Goal: Transaction & Acquisition: Obtain resource

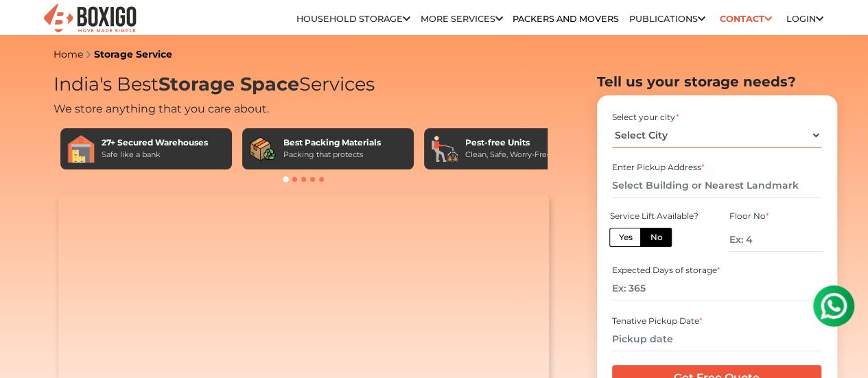
click at [652, 148] on select "Select City Bangalore Bengaluru Bhopal Bhubaneswar Chennai Coimbatore Cuttack D…" at bounding box center [716, 136] width 209 height 24
select select "[GEOGRAPHIC_DATA]"
click at [612, 128] on select "Select City Bangalore Bengaluru Bhopal Bhubaneswar Chennai Coimbatore Cuttack D…" at bounding box center [716, 136] width 209 height 24
click at [648, 191] on input "text" at bounding box center [716, 186] width 209 height 24
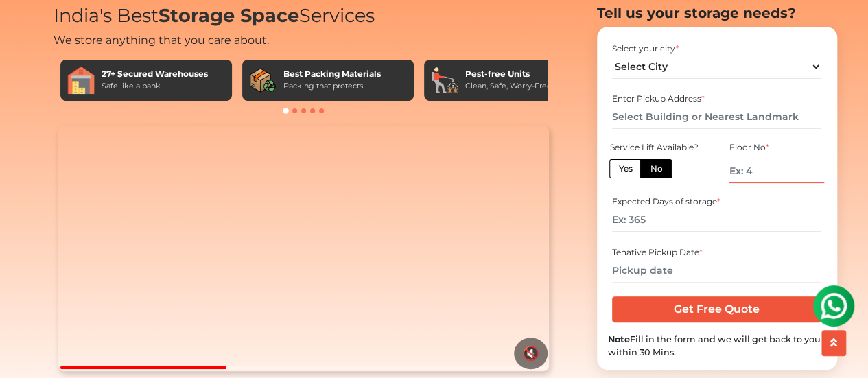
click at [804, 183] on input "number" at bounding box center [776, 171] width 95 height 24
type input "1"
click at [648, 232] on input "number" at bounding box center [716, 220] width 209 height 24
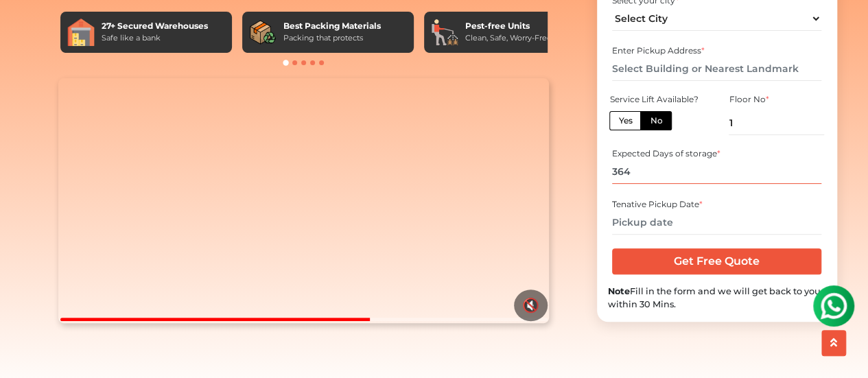
scroll to position [137, 0]
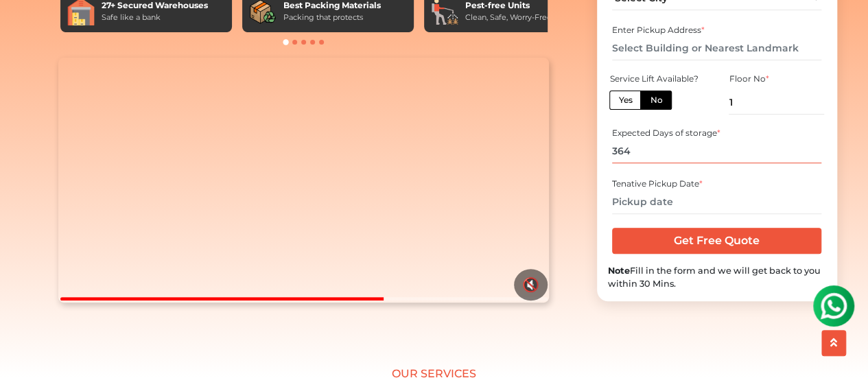
type input "364"
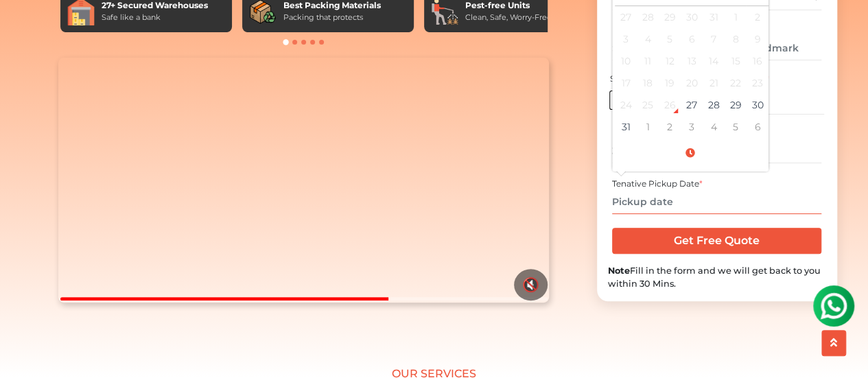
click at [653, 214] on input "text" at bounding box center [716, 202] width 209 height 24
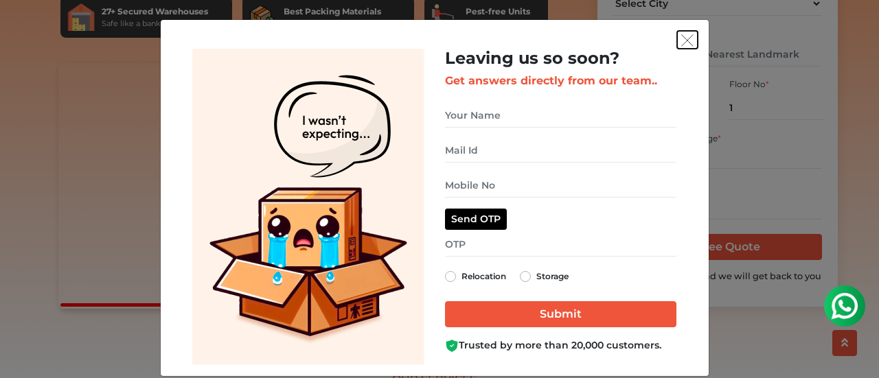
click at [679, 31] on button "get free quote dialog" at bounding box center [687, 40] width 21 height 18
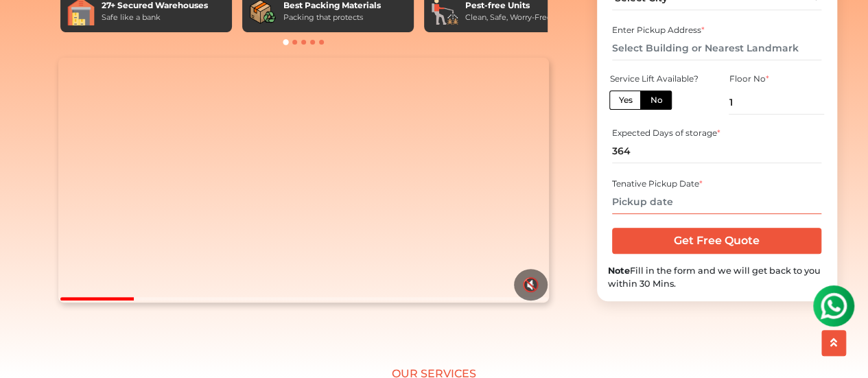
click at [674, 214] on input "text" at bounding box center [716, 202] width 209 height 24
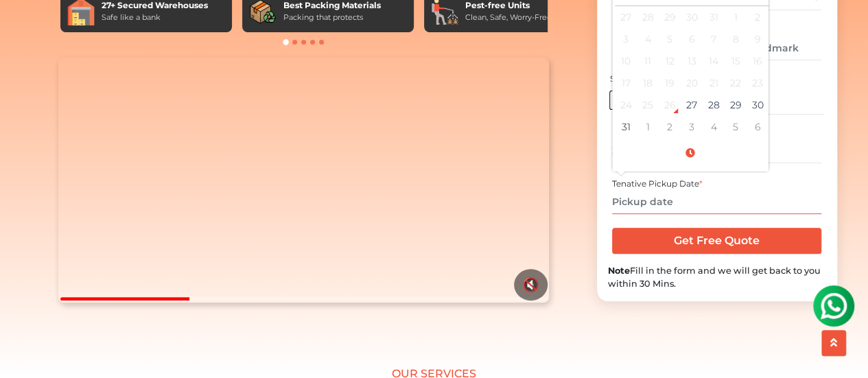
click at [737, 94] on td "26" at bounding box center [736, 83] width 22 height 22
type input "09/26/2025 12:00 AM"
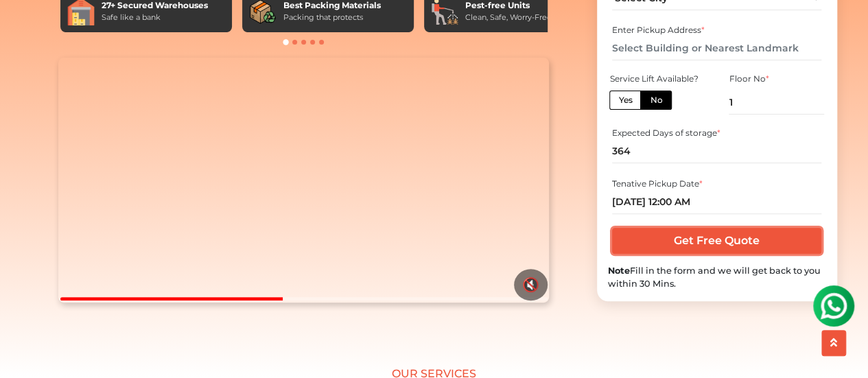
click at [751, 254] on input "Get Free Quote" at bounding box center [716, 241] width 209 height 26
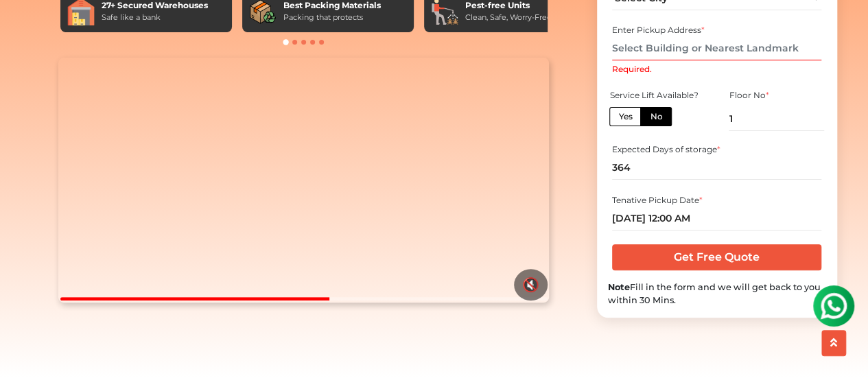
click at [631, 60] on input "Required." at bounding box center [716, 48] width 209 height 24
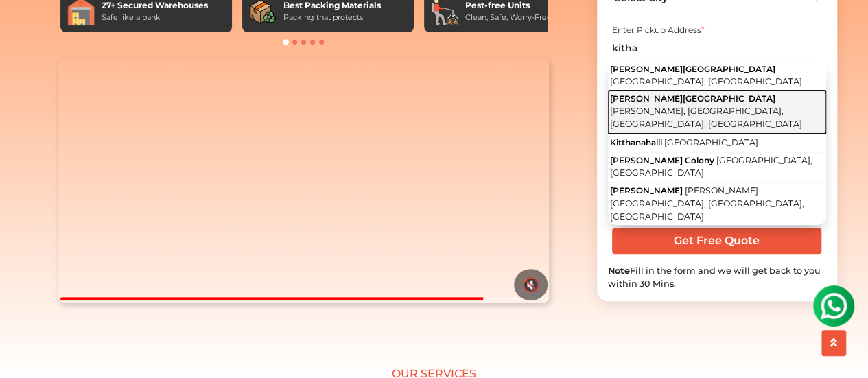
click at [691, 129] on span "Padmeshwari Nagar, Battarahalli, Bengaluru, Karnataka" at bounding box center [706, 117] width 192 height 23
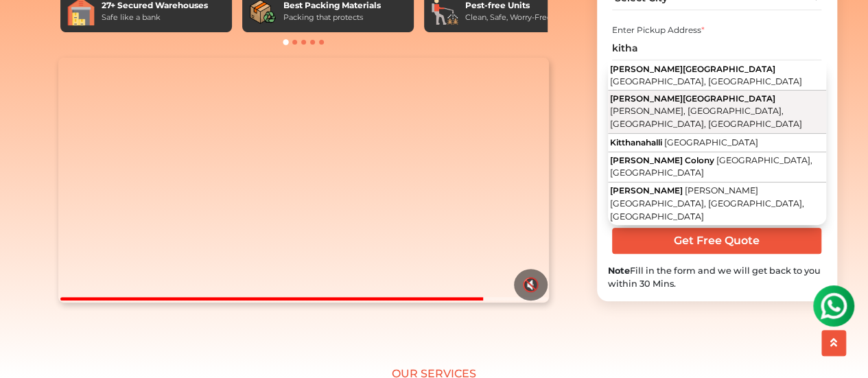
type input "[PERSON_NAME][GEOGRAPHIC_DATA][PERSON_NAME], [GEOGRAPHIC_DATA], [GEOGRAPHIC_DAT…"
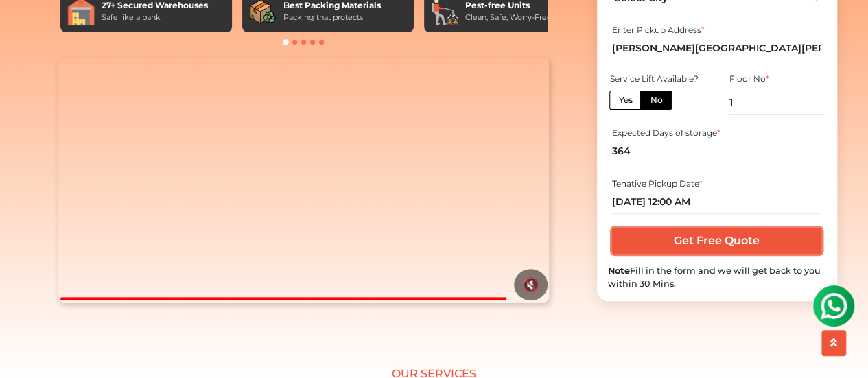
click at [689, 254] on input "Get Free Quote" at bounding box center [716, 241] width 209 height 26
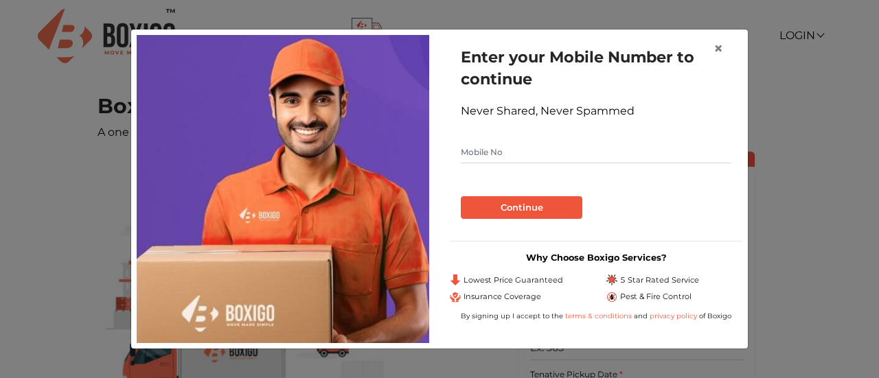
click at [528, 152] on input "text" at bounding box center [596, 152] width 270 height 22
type input "8956249470"
click at [491, 176] on form "Enter your Mobile Number to continue Never Shared, Never Spammed 8956249470 Con…" at bounding box center [596, 132] width 270 height 173
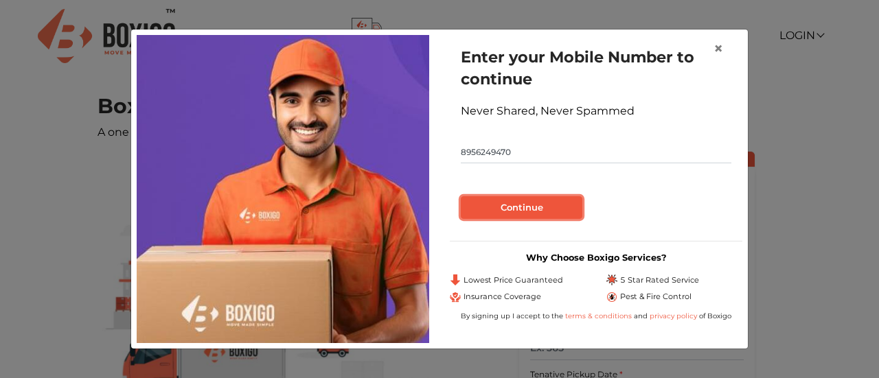
click at [489, 198] on button "Continue" at bounding box center [521, 207] width 121 height 23
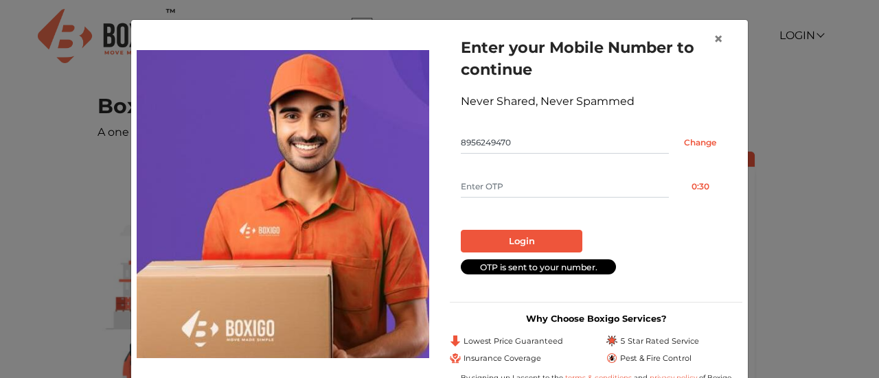
click at [475, 182] on input "text" at bounding box center [565, 187] width 208 height 22
type input "7307"
click at [493, 241] on button "Login" at bounding box center [521, 241] width 121 height 23
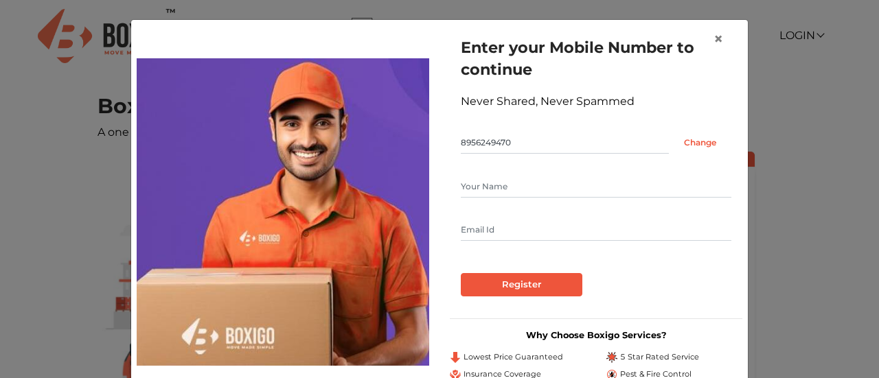
click at [511, 177] on input "text" at bounding box center [596, 187] width 270 height 22
type input "[PERSON_NAME]"
type input "M"
type input "[EMAIL_ADDRESS][DOMAIN_NAME]"
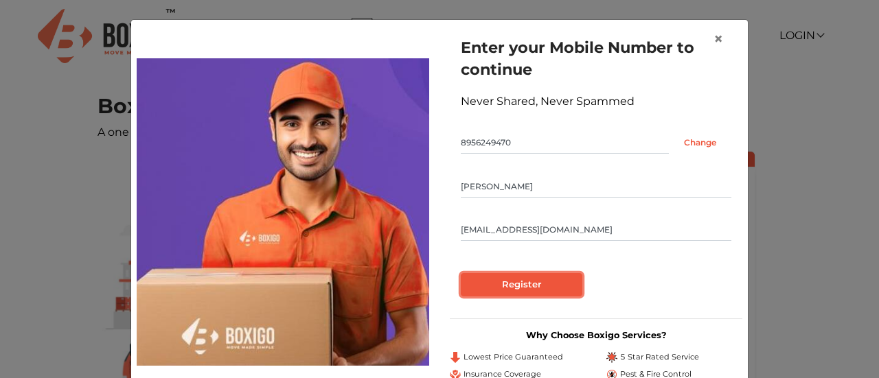
click at [536, 281] on input "Register" at bounding box center [521, 284] width 121 height 23
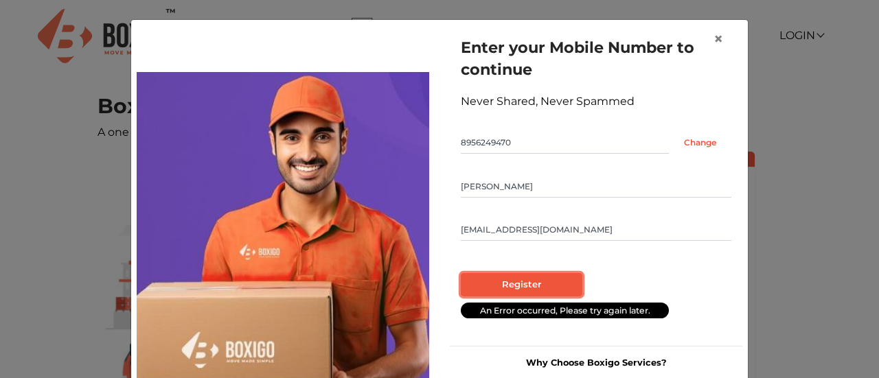
click at [536, 281] on input "Register" at bounding box center [521, 284] width 121 height 23
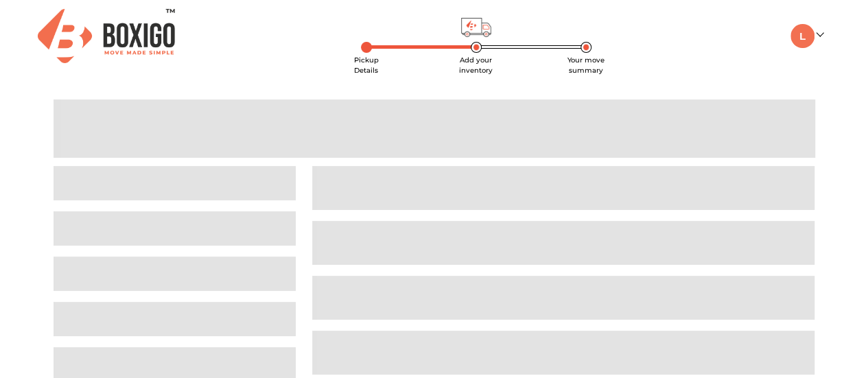
click at [536, 281] on span at bounding box center [563, 298] width 502 height 44
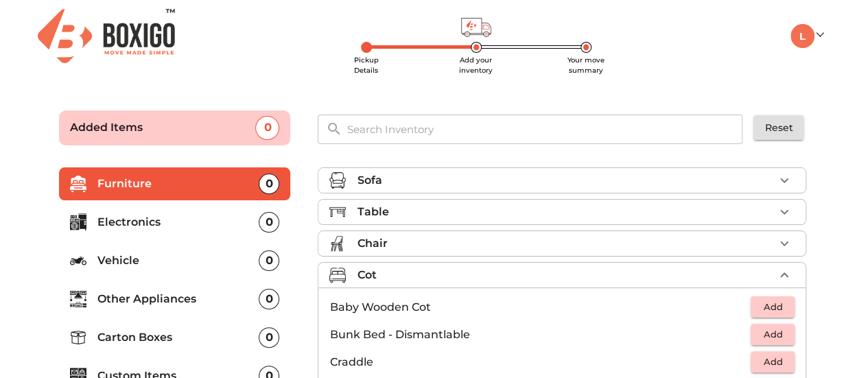
click at [536, 281] on div "Cot" at bounding box center [565, 275] width 417 height 16
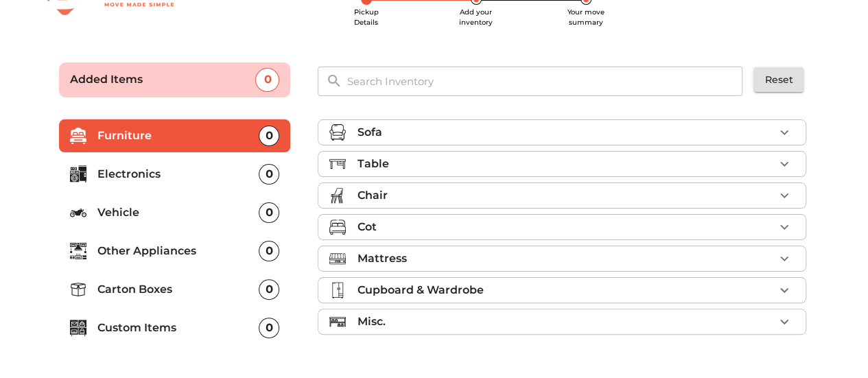
scroll to position [69, 0]
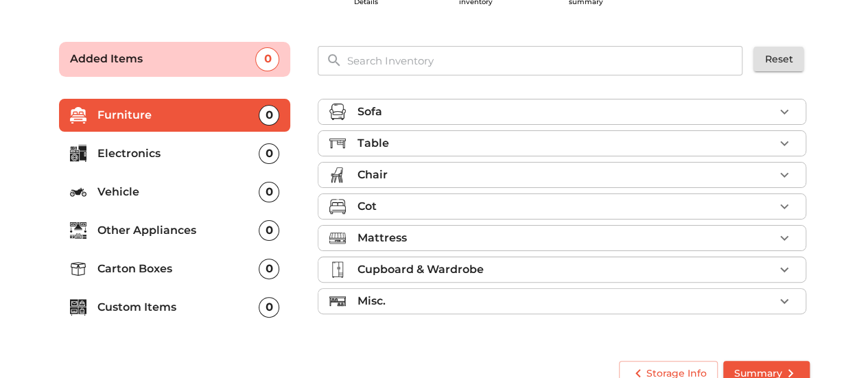
click at [401, 148] on div "Table" at bounding box center [565, 143] width 417 height 16
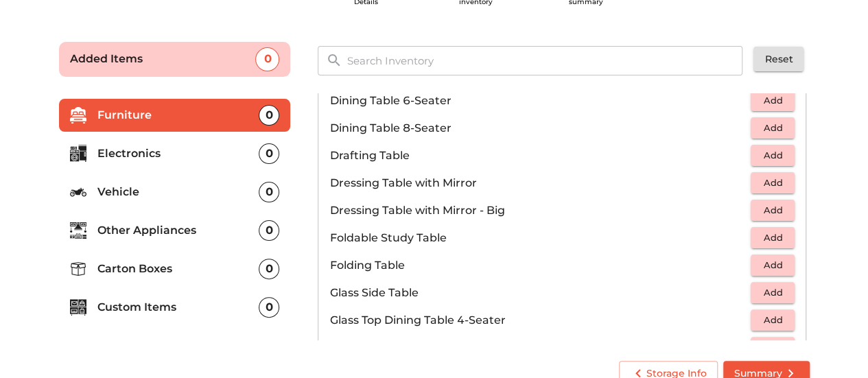
scroll to position [343, 0]
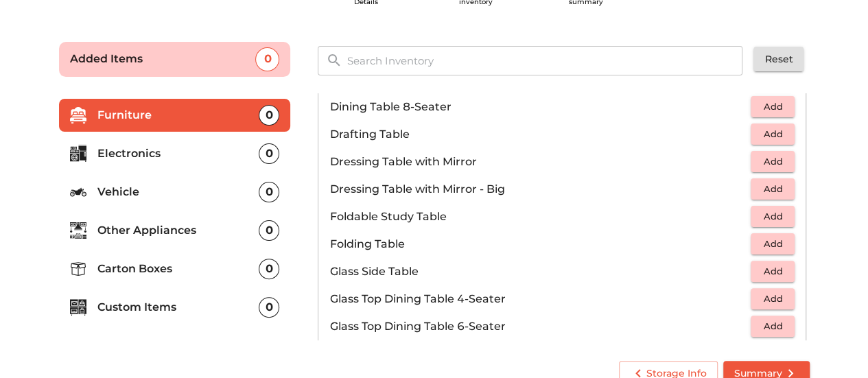
click at [762, 244] on span "Add" at bounding box center [773, 244] width 30 height 16
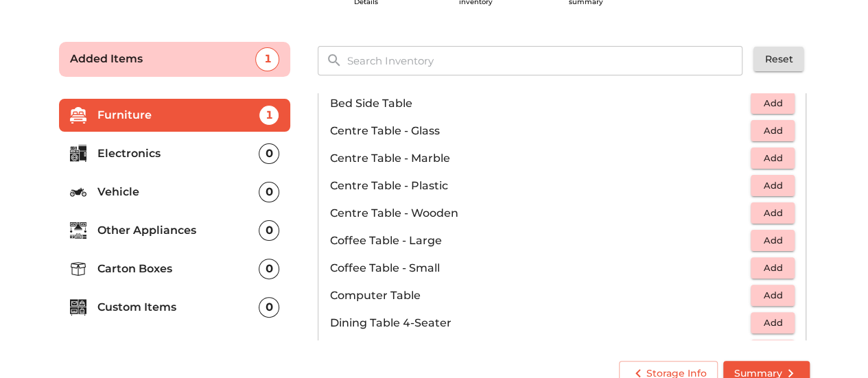
scroll to position [0, 0]
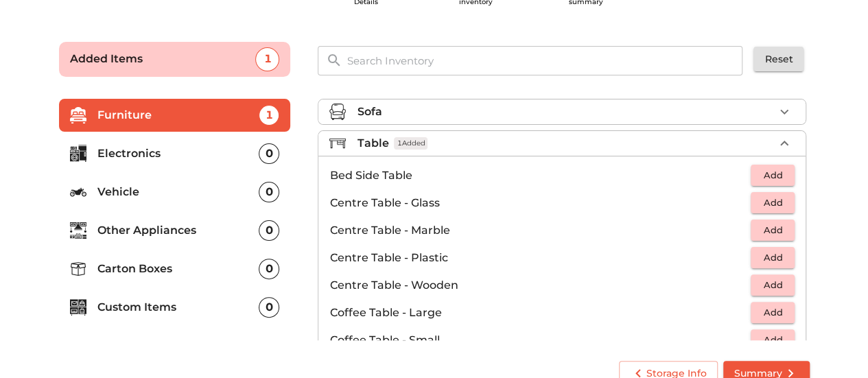
click at [430, 137] on div "Table 1 Added" at bounding box center [565, 143] width 417 height 16
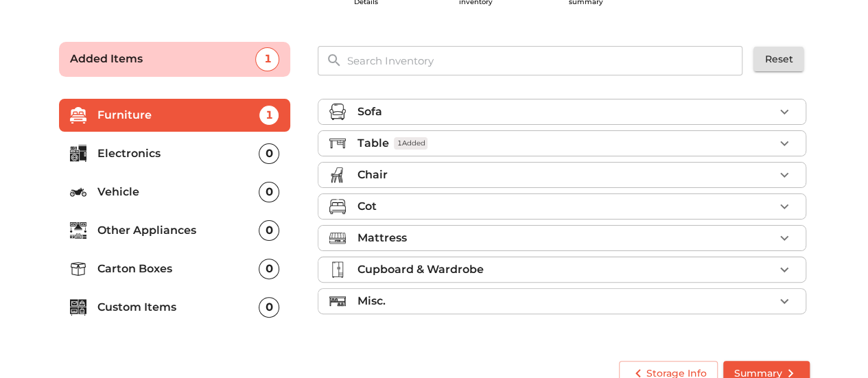
click at [431, 175] on div "Chair" at bounding box center [565, 175] width 417 height 16
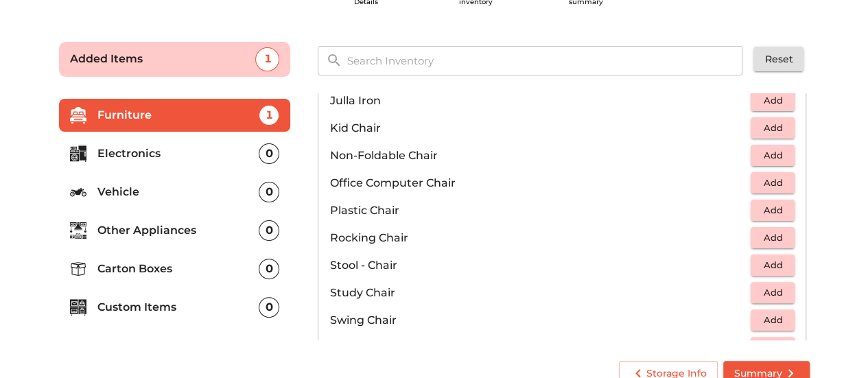
scroll to position [412, 0]
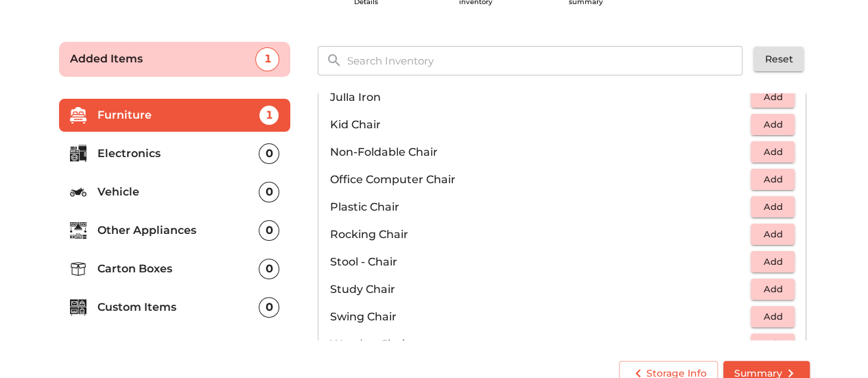
click at [767, 185] on span "Add" at bounding box center [773, 180] width 30 height 16
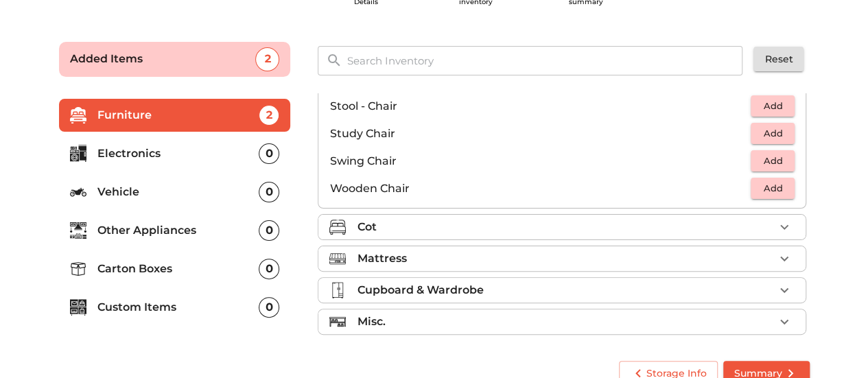
scroll to position [570, 0]
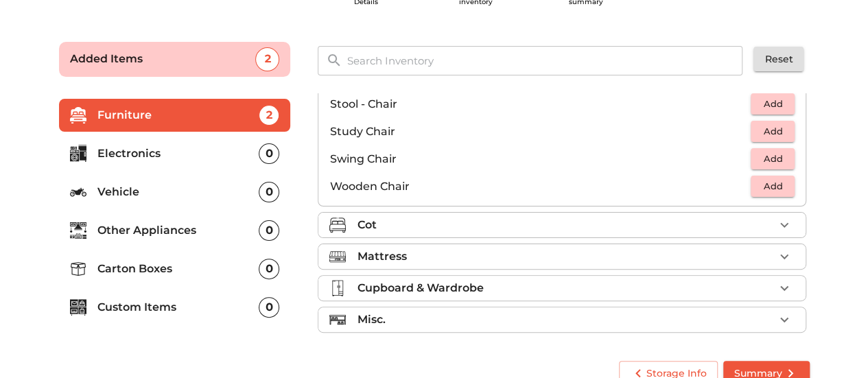
click at [408, 254] on div "Mattress" at bounding box center [565, 256] width 417 height 16
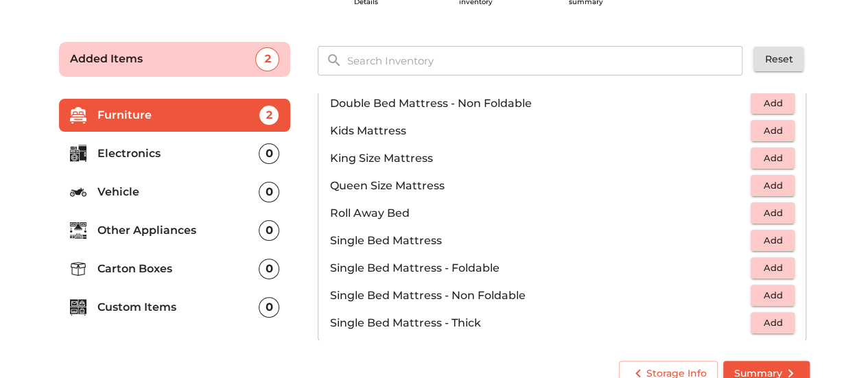
scroll to position [119, 0]
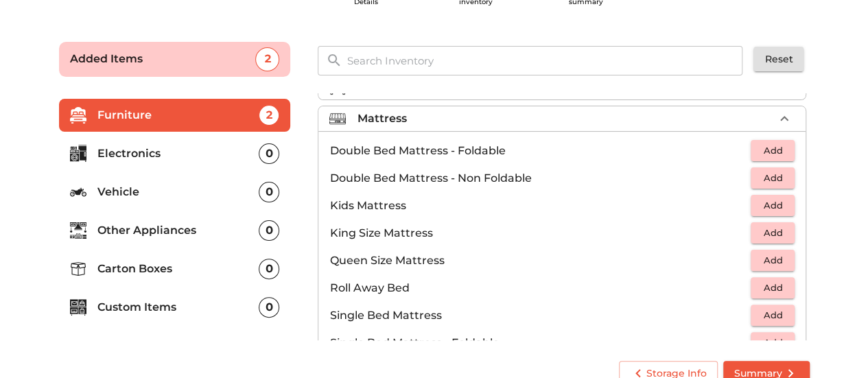
click at [775, 255] on span "Add" at bounding box center [773, 261] width 30 height 16
click at [461, 111] on div "Mattress 1 Added" at bounding box center [565, 119] width 417 height 16
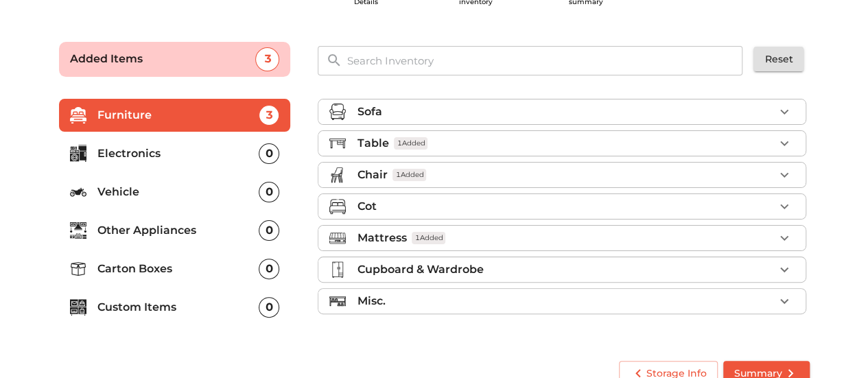
scroll to position [0, 0]
click at [404, 297] on div "Misc." at bounding box center [565, 301] width 417 height 16
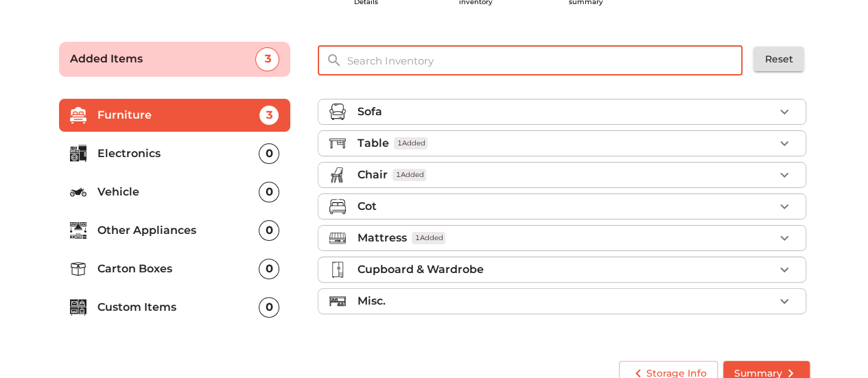
click at [378, 59] on input "text" at bounding box center [545, 61] width 414 height 30
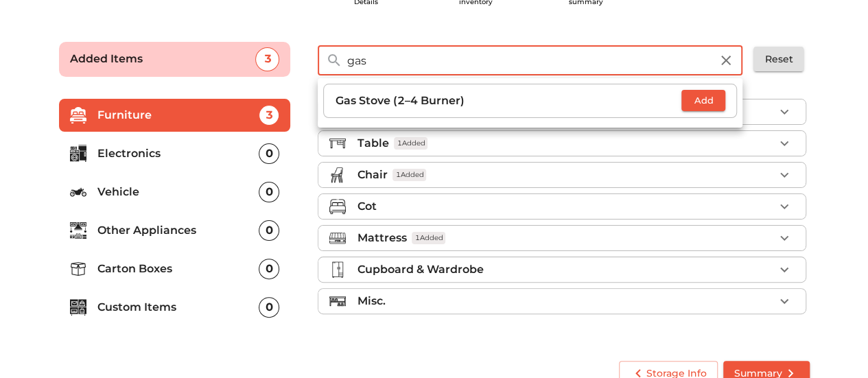
click at [715, 95] on span "Add" at bounding box center [703, 101] width 30 height 16
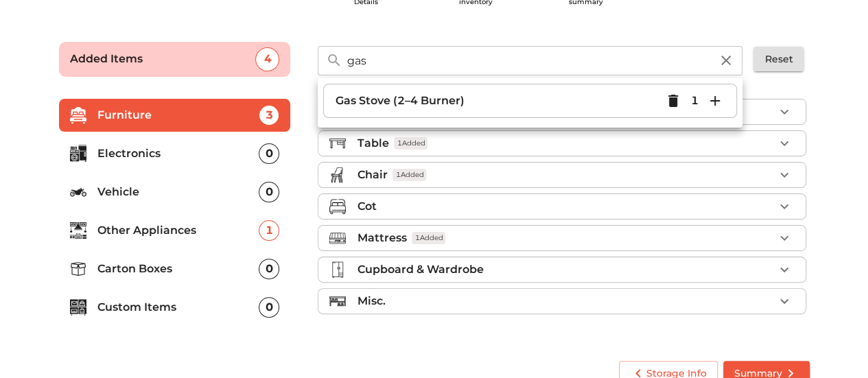
drag, startPoint x: 563, startPoint y: 72, endPoint x: 570, endPoint y: 69, distance: 7.4
click at [568, 69] on input "gas" at bounding box center [528, 61] width 381 height 30
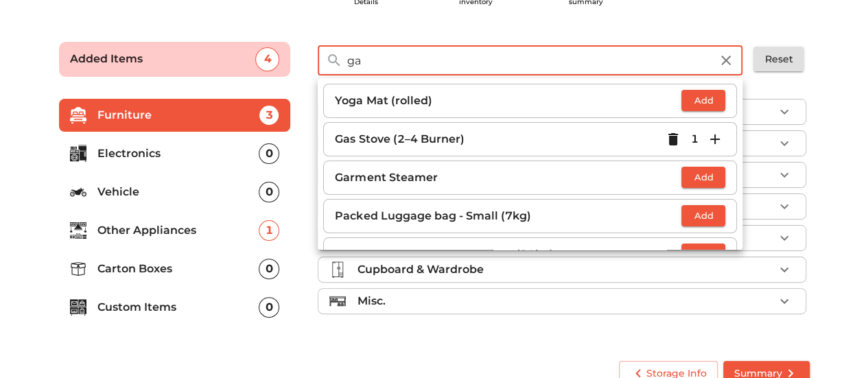
type input "g"
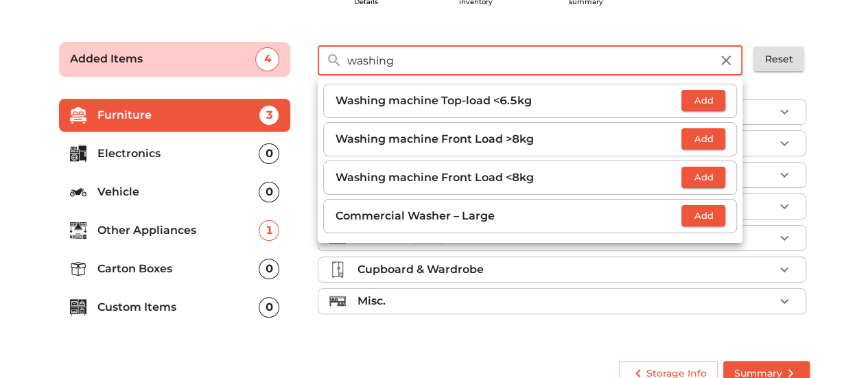
type input "washing"
click at [704, 137] on span "Add" at bounding box center [703, 139] width 30 height 16
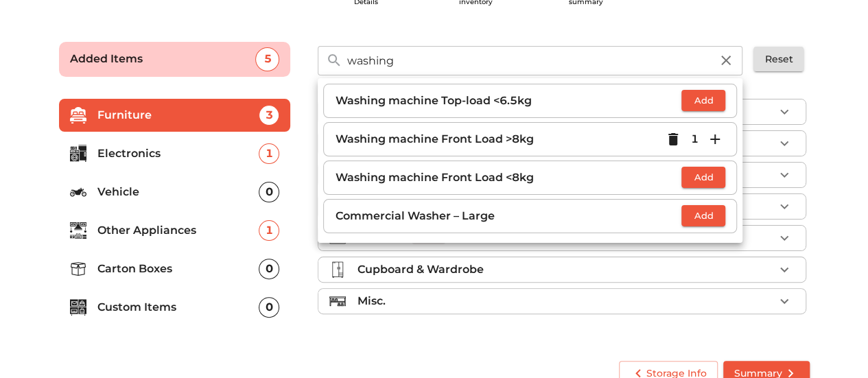
scroll to position [89, 0]
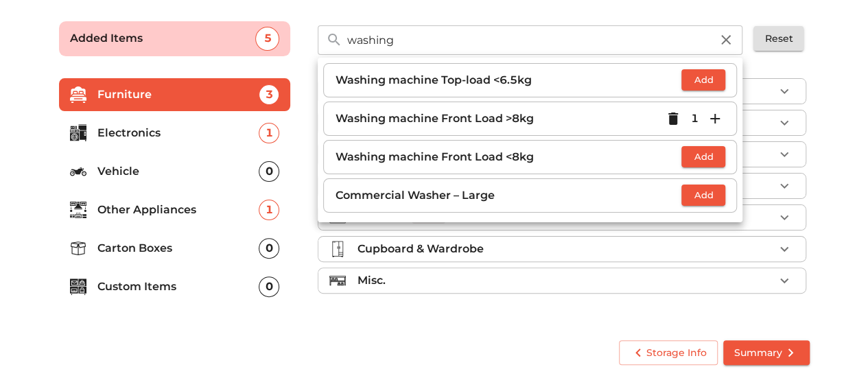
click at [726, 40] on icon "button" at bounding box center [726, 40] width 10 height 10
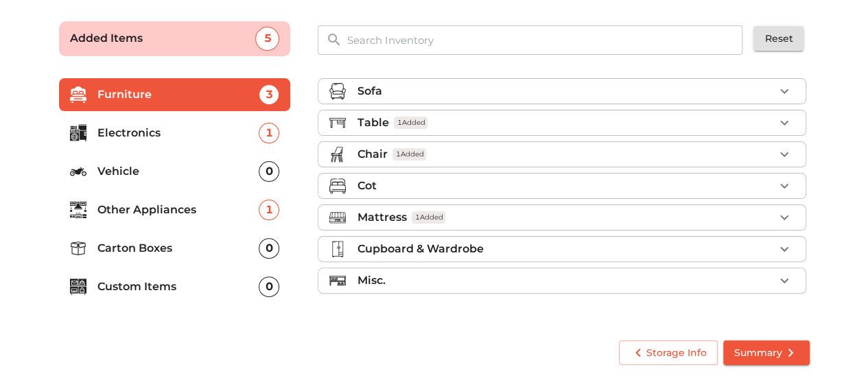
click at [365, 34] on input "text" at bounding box center [545, 40] width 414 height 30
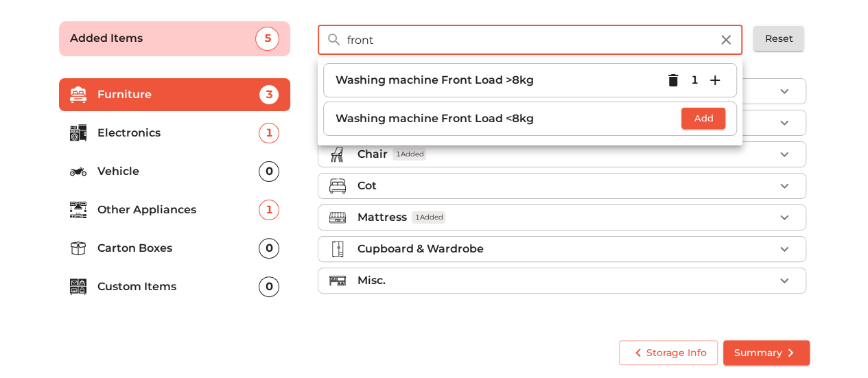
type input "front"
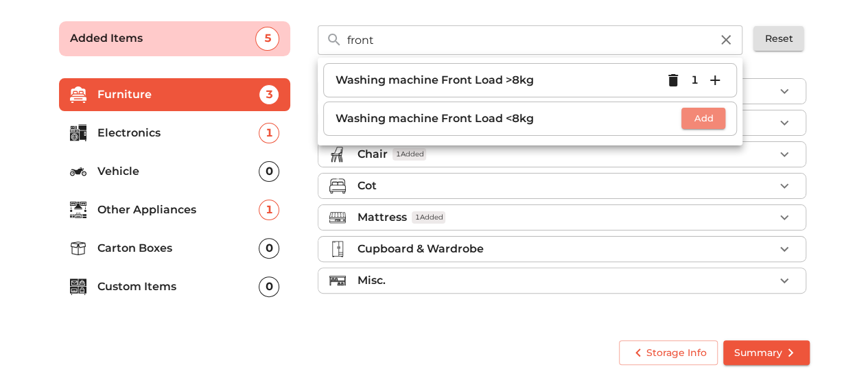
click at [705, 117] on span "Add" at bounding box center [703, 119] width 30 height 16
click at [673, 79] on icon "button" at bounding box center [674, 80] width 10 height 12
click at [717, 42] on button "button" at bounding box center [726, 39] width 33 height 33
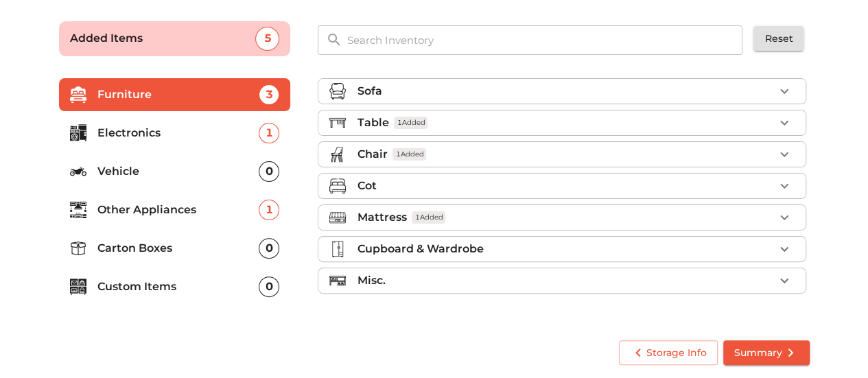
click at [264, 244] on div "0" at bounding box center [269, 248] width 21 height 21
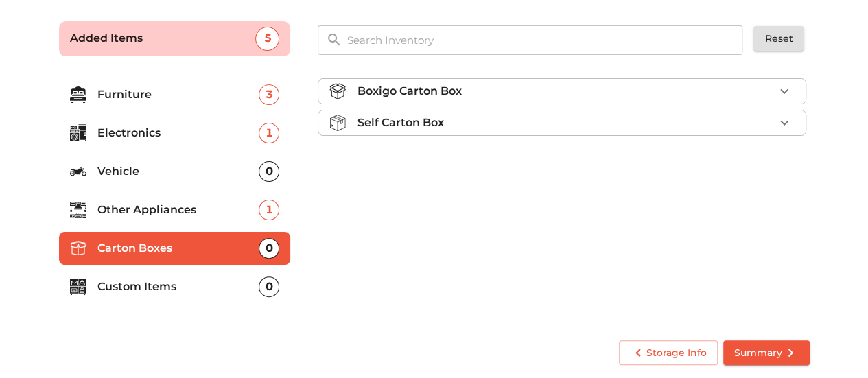
click at [83, 102] on icon at bounding box center [83, 102] width 2 height 1
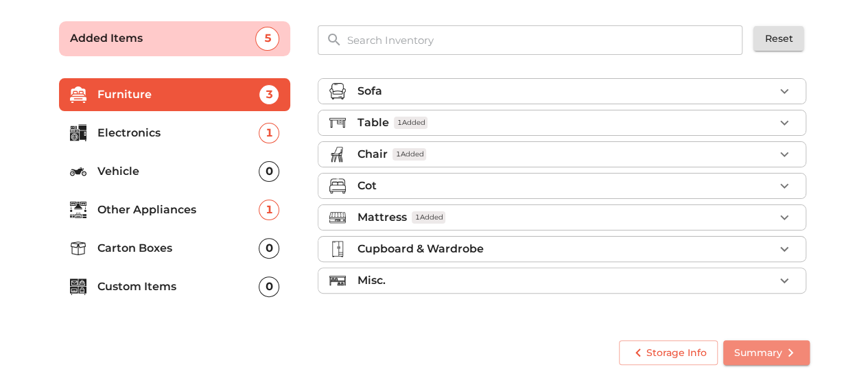
click at [750, 354] on span "Summary" at bounding box center [766, 353] width 65 height 17
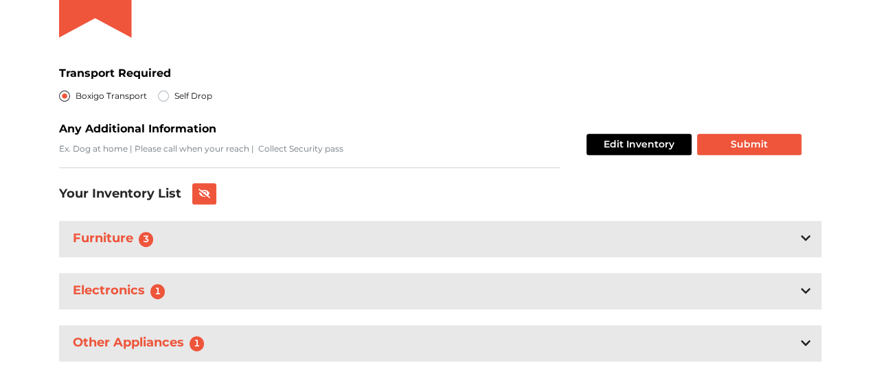
scroll to position [258, 0]
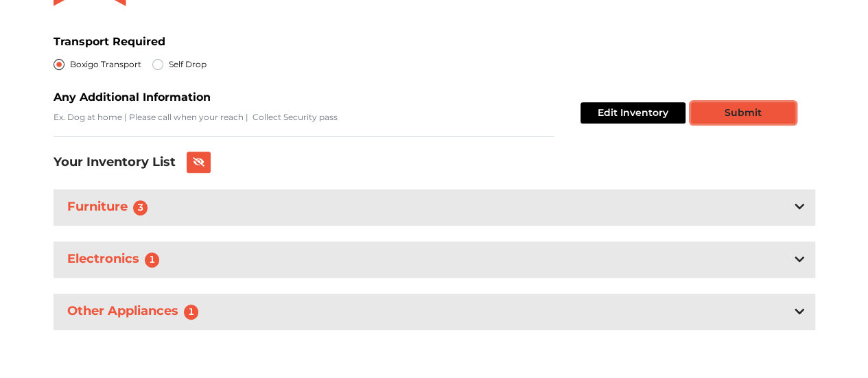
click at [736, 118] on button "Submit" at bounding box center [743, 112] width 104 height 21
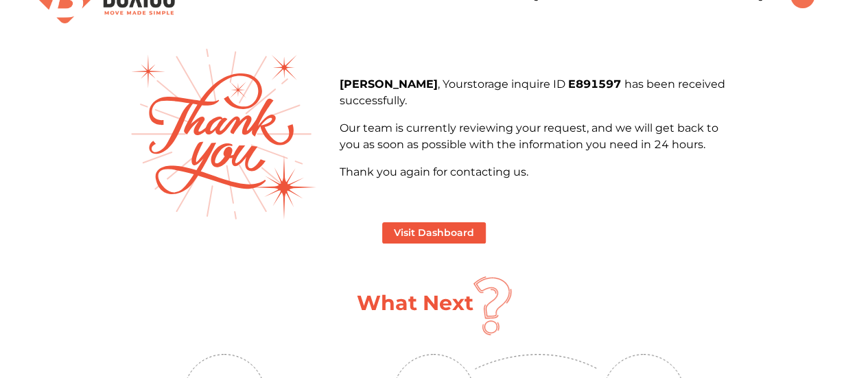
scroll to position [69, 0]
